Goal: Information Seeking & Learning: Learn about a topic

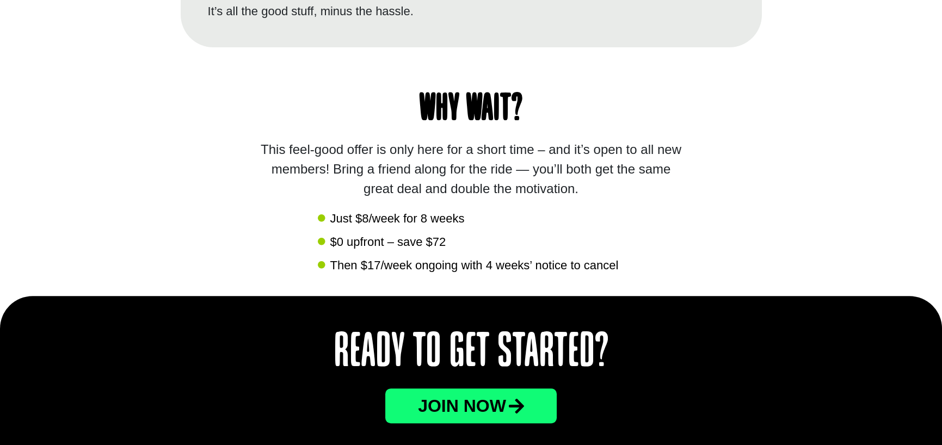
scroll to position [1088, 0]
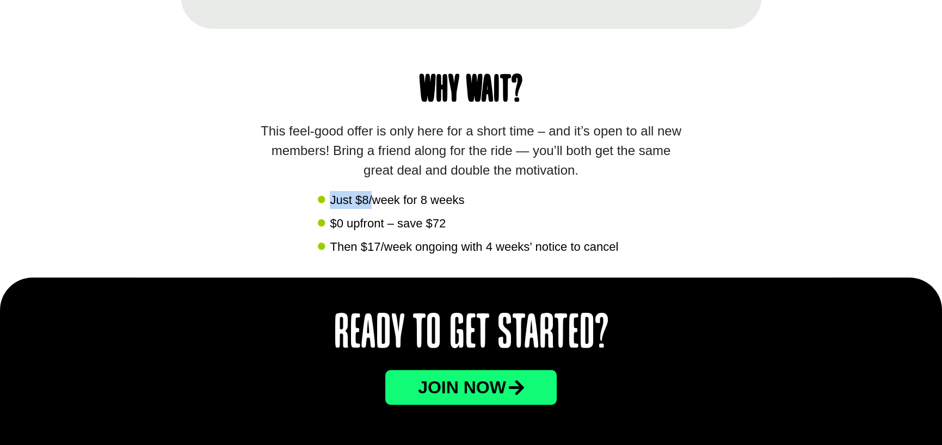
drag, startPoint x: 330, startPoint y: 195, endPoint x: 374, endPoint y: 207, distance: 45.8
click at [374, 207] on span "Just $8/week for 8 weeks" at bounding box center [395, 200] width 137 height 18
drag, startPoint x: 362, startPoint y: 244, endPoint x: 413, endPoint y: 244, distance: 51.1
click at [413, 244] on span "Then $17/week ongoing with 4 weeks’ notice to cancel" at bounding box center [472, 247] width 291 height 18
click at [368, 246] on span "Then $17/week ongoing with 4 weeks’ notice to cancel" at bounding box center [472, 247] width 291 height 18
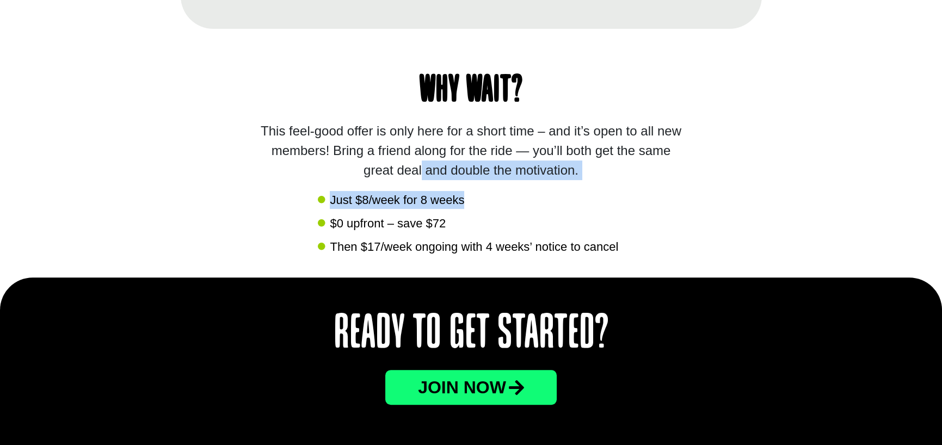
drag, startPoint x: 472, startPoint y: 195, endPoint x: 302, endPoint y: 193, distance: 169.8
click at [302, 193] on div "Why wait? This feel-good offer is only here for a short time – and it’s open to…" at bounding box center [471, 153] width 581 height 249
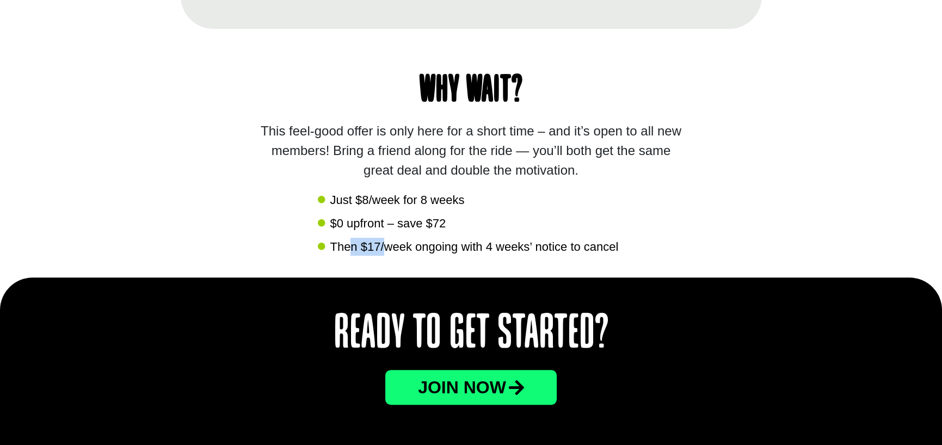
drag, startPoint x: 352, startPoint y: 245, endPoint x: 386, endPoint y: 250, distance: 34.6
click at [386, 250] on span "Then $17/week ongoing with 4 weeks’ notice to cancel" at bounding box center [472, 247] width 291 height 18
click at [657, 240] on div "Why wait? This feel-good offer is only here for a short time – and it’s open to…" at bounding box center [471, 153] width 581 height 249
drag, startPoint x: 417, startPoint y: 200, endPoint x: 443, endPoint y: 200, distance: 26.1
click at [443, 200] on span "Just $8/week for 8 weeks" at bounding box center [395, 200] width 137 height 18
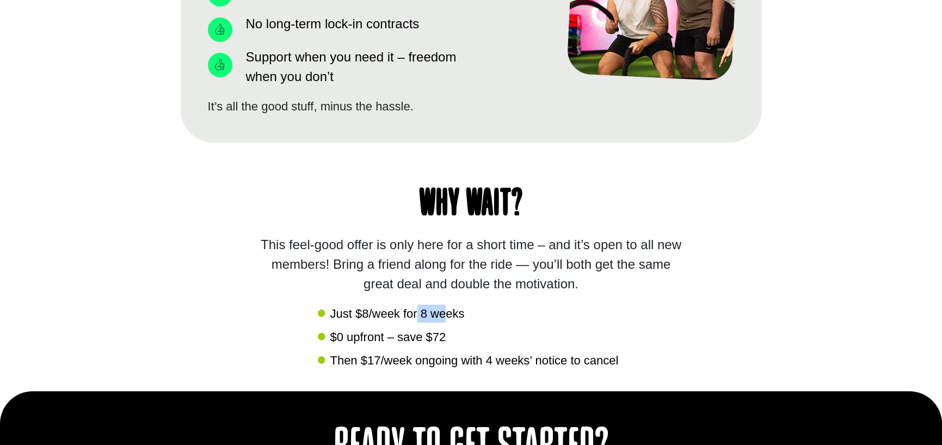
scroll to position [1030, 0]
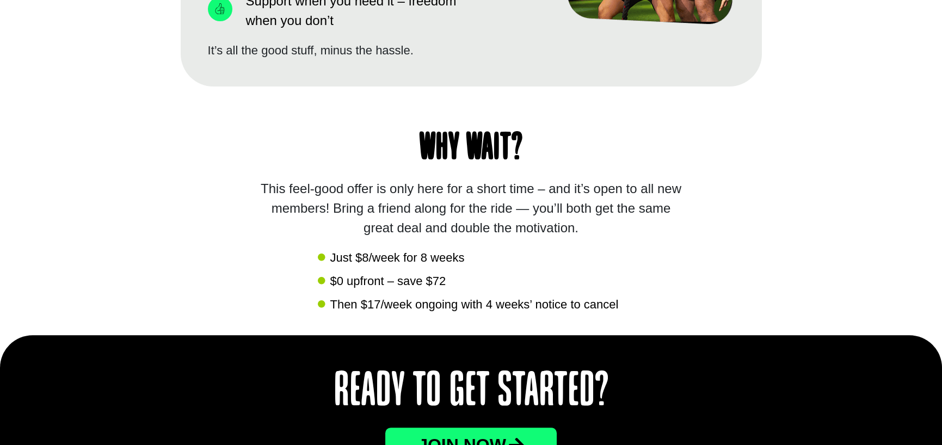
click at [690, 306] on div "Why wait? This feel-good offer is only here for a short time – and it’s open to…" at bounding box center [471, 211] width 581 height 249
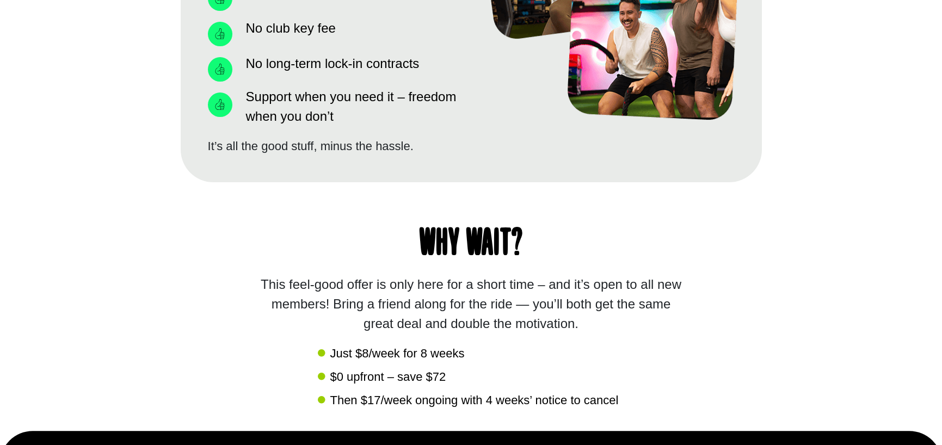
scroll to position [979, 0]
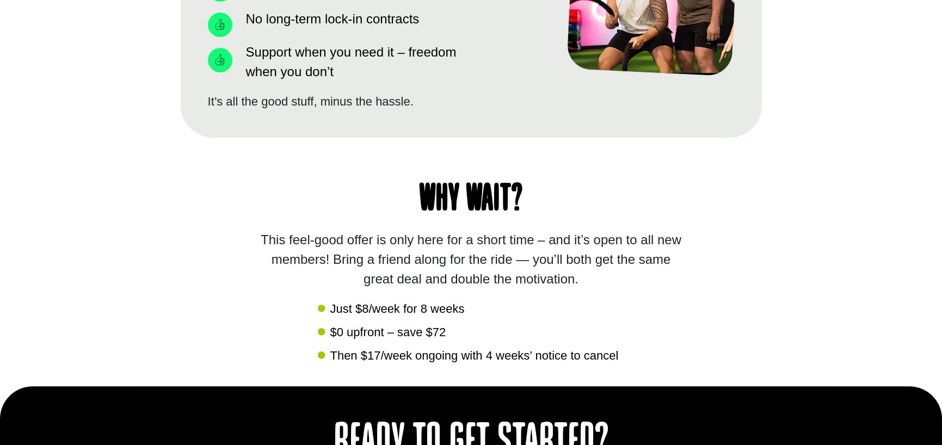
click at [739, 301] on div "Why wait? This feel-good offer is only here for a short time – and it’s open to…" at bounding box center [471, 262] width 581 height 249
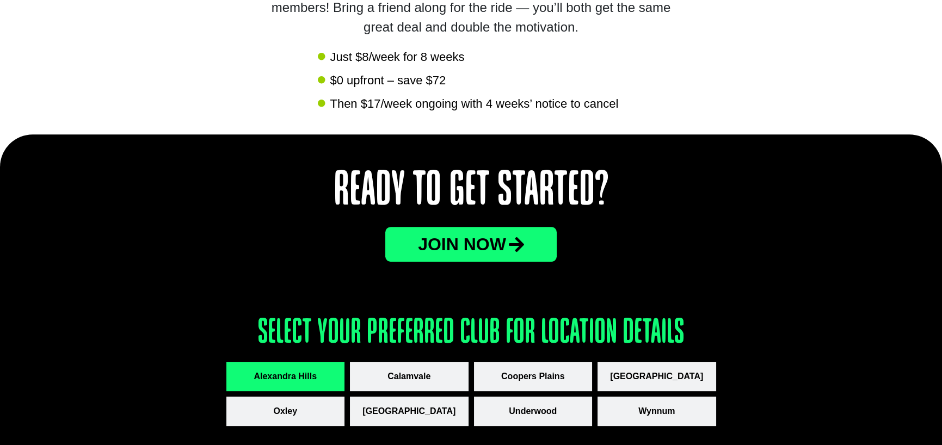
scroll to position [1251, 0]
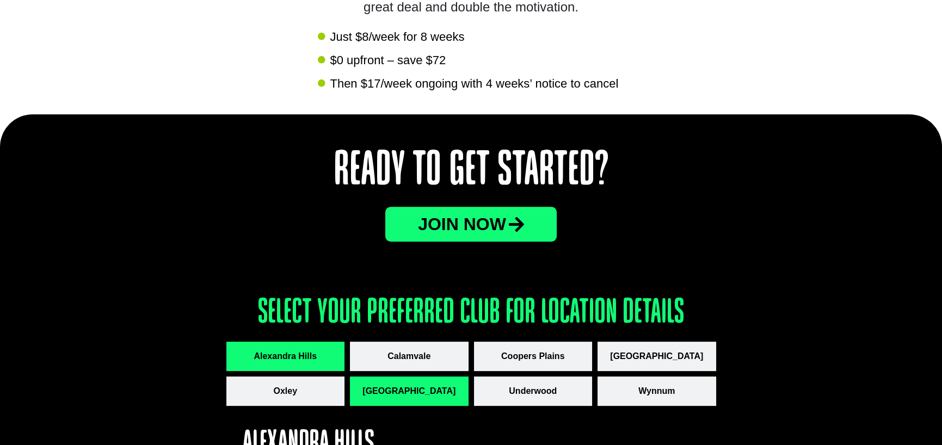
click at [398, 394] on span "[GEOGRAPHIC_DATA]" at bounding box center [408, 391] width 93 height 13
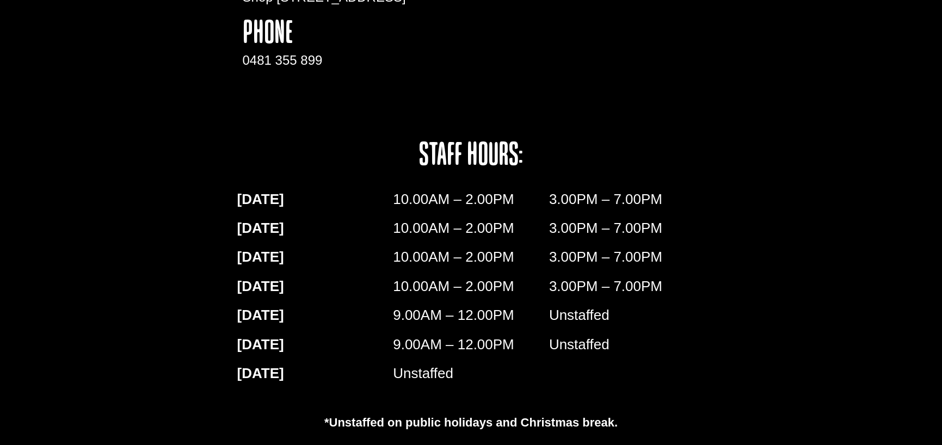
scroll to position [1741, 0]
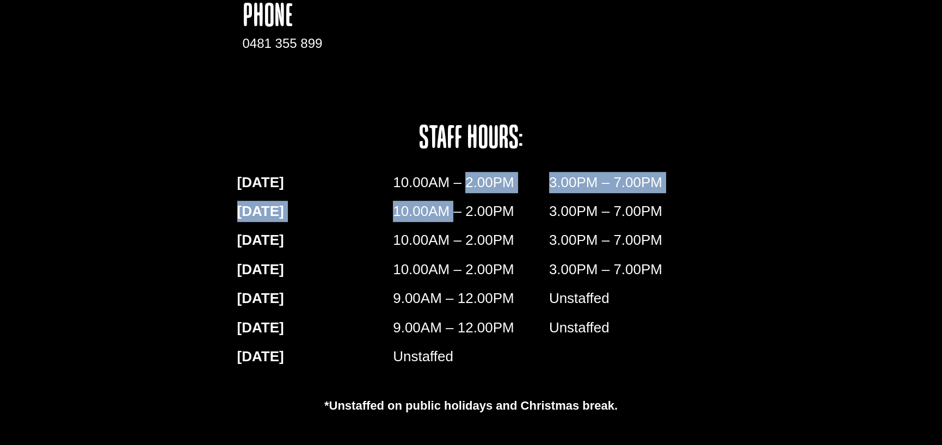
drag, startPoint x: 393, startPoint y: 180, endPoint x: 451, endPoint y: 219, distance: 70.2
click at [451, 219] on div "[DATE] 10.00AM – 2.00PM 3.00PM – 7.00PM [DATE] 10.00AM – 2.00PM 3.00PM – 7.00PM…" at bounding box center [471, 273] width 479 height 214
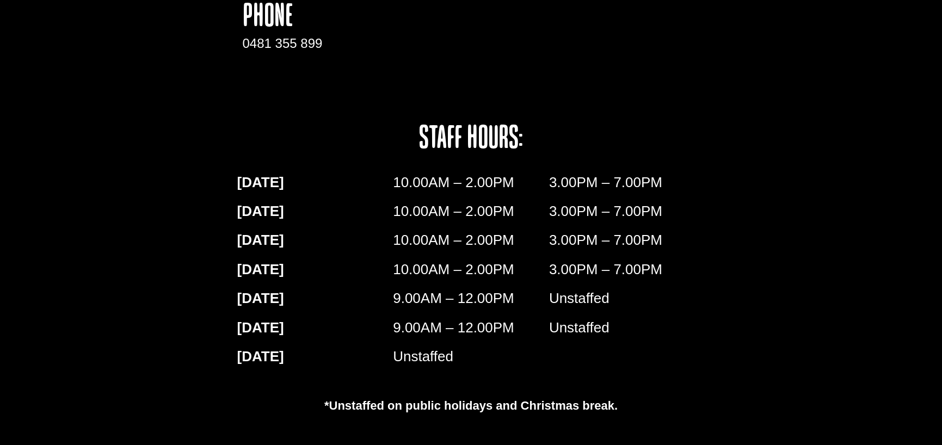
click at [713, 249] on div "[GEOGRAPHIC_DATA] [STREET_ADDRESS] phone 0481 355 899 staff hours: [DATE] 10.00…" at bounding box center [471, 154] width 490 height 465
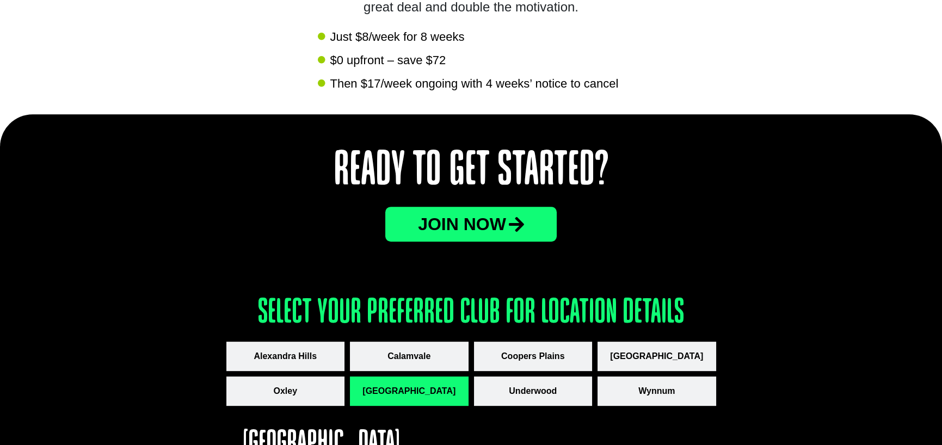
scroll to position [816, 0]
